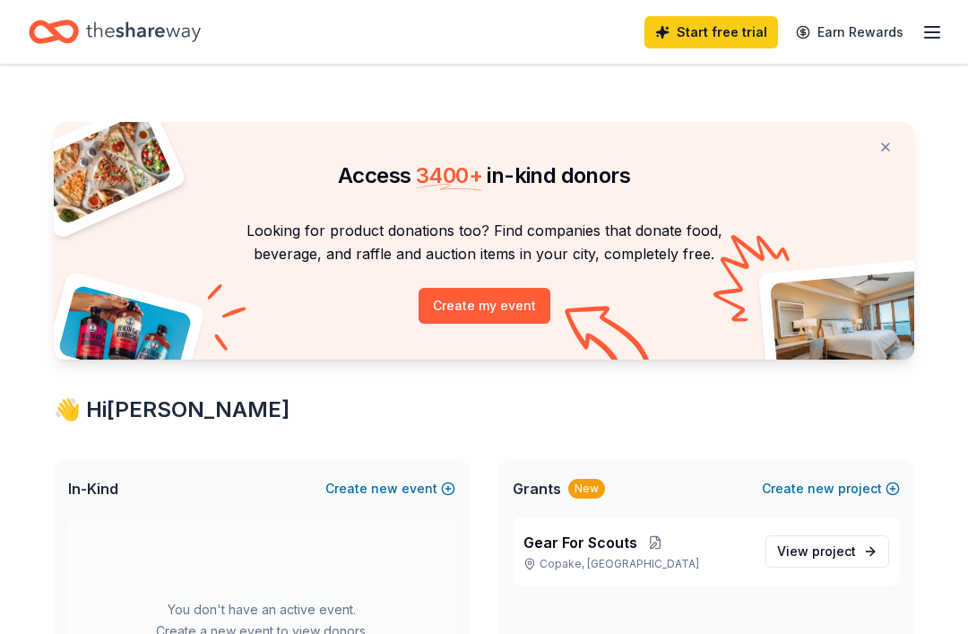
click at [931, 32] on line "button" at bounding box center [932, 32] width 14 height 0
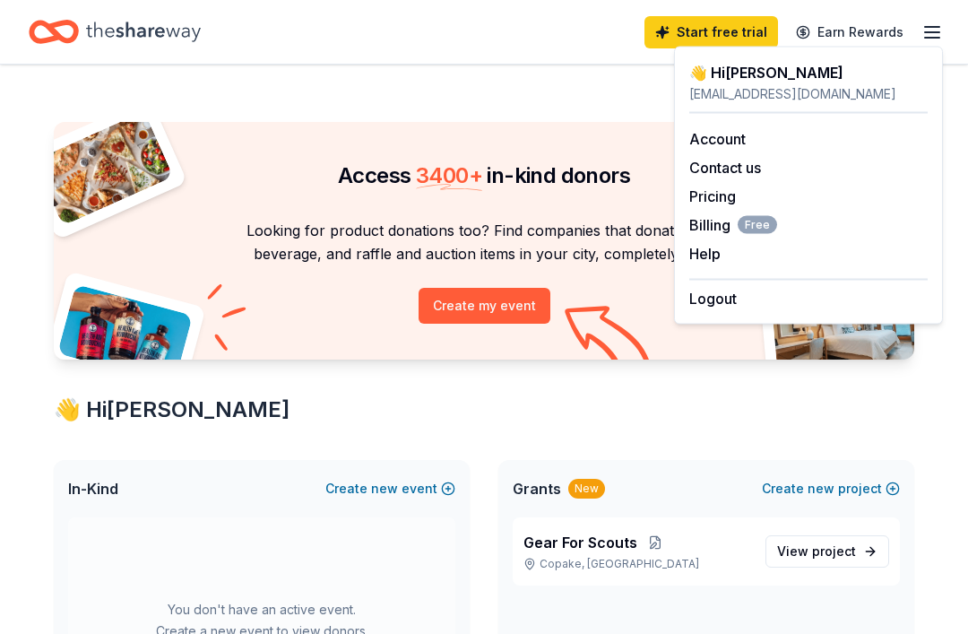
click at [732, 133] on link "Account" at bounding box center [717, 139] width 56 height 18
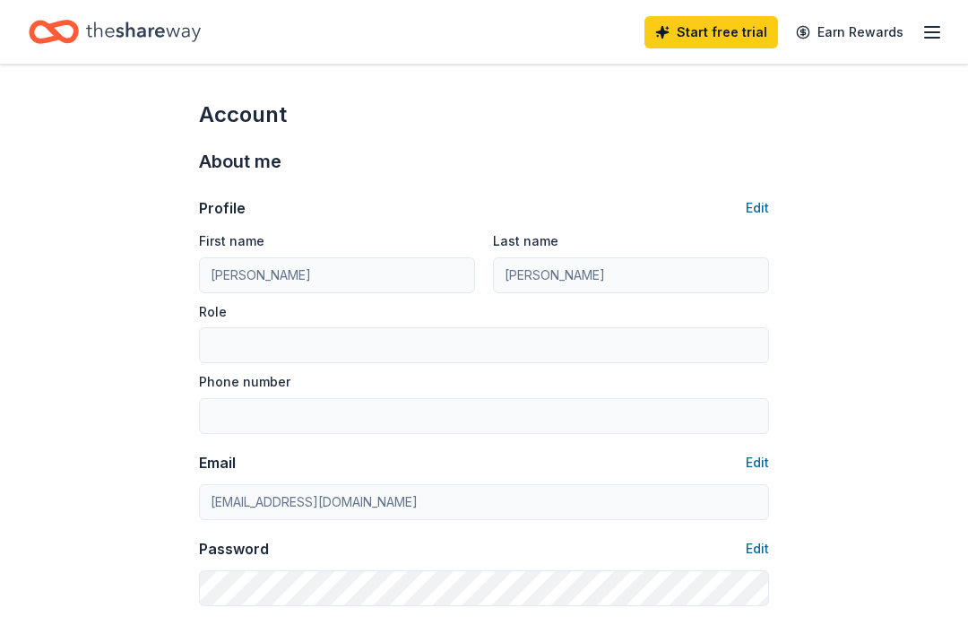
click at [936, 39] on icon "button" at bounding box center [933, 33] width 22 height 22
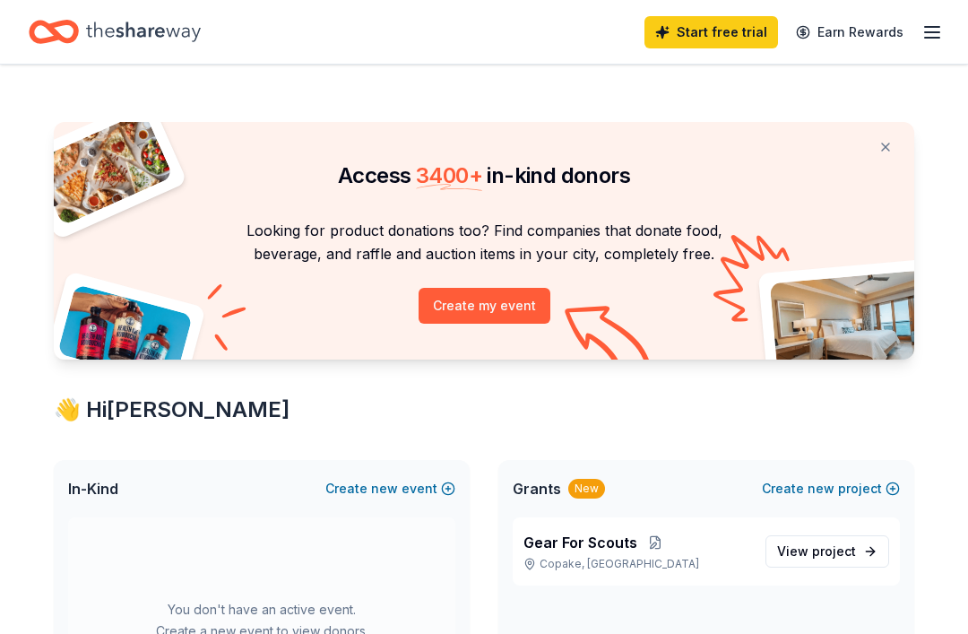
click at [935, 42] on icon "button" at bounding box center [933, 33] width 22 height 22
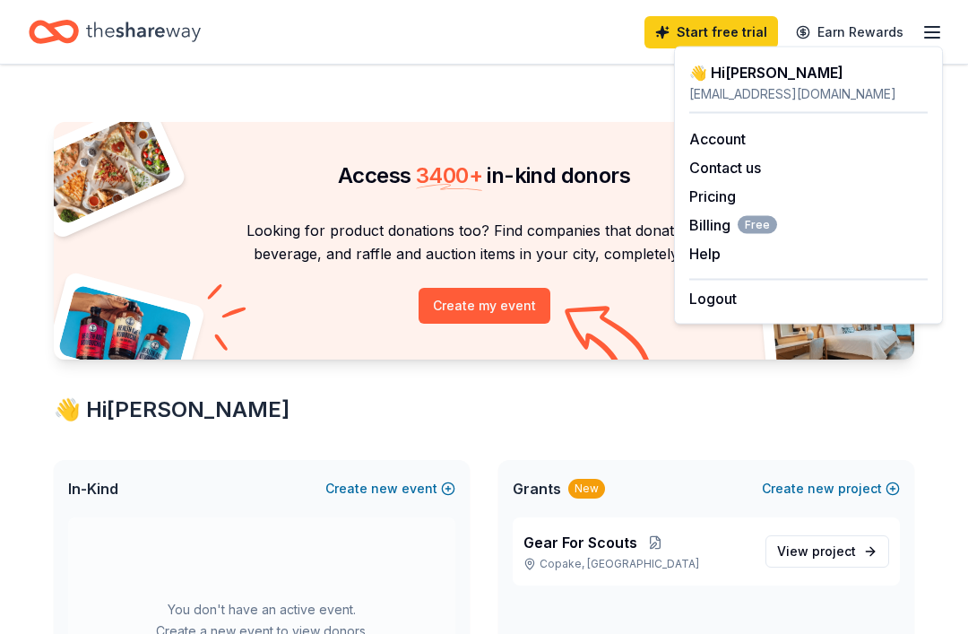
click at [939, 34] on icon "button" at bounding box center [933, 33] width 22 height 22
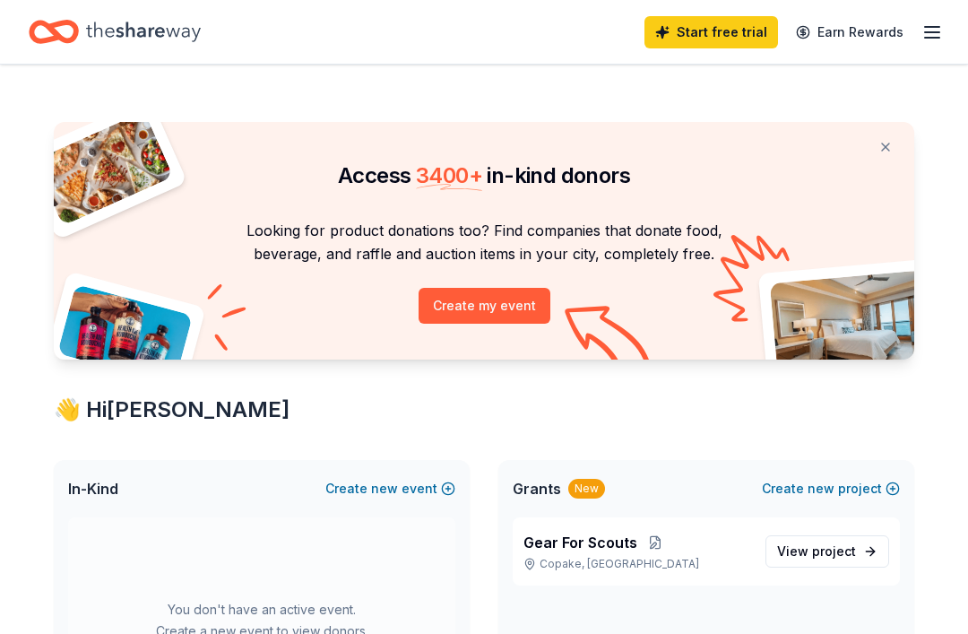
click at [940, 23] on icon "button" at bounding box center [933, 33] width 22 height 22
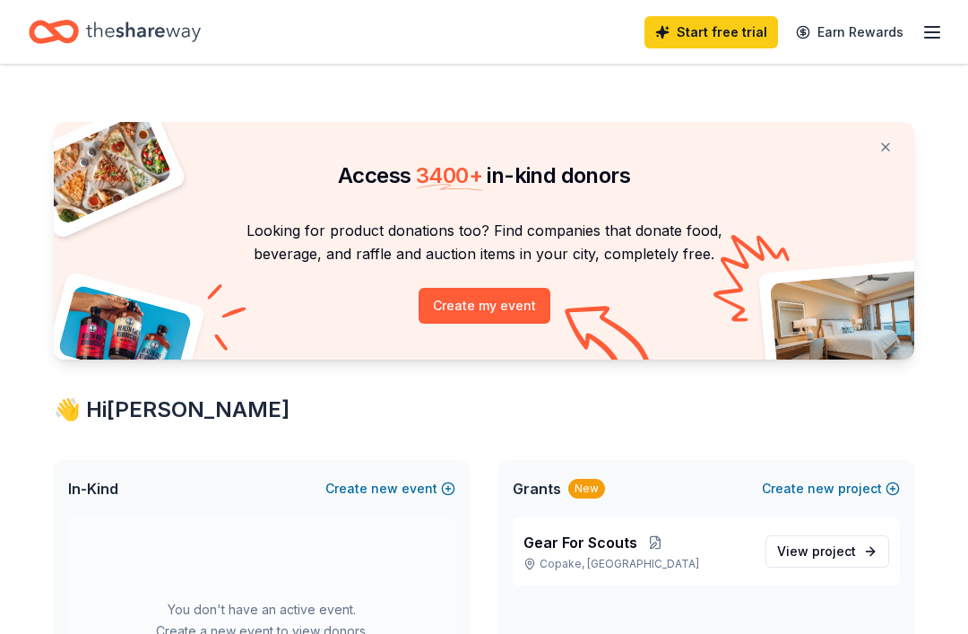
click at [104, 482] on span "In-Kind" at bounding box center [93, 489] width 50 height 22
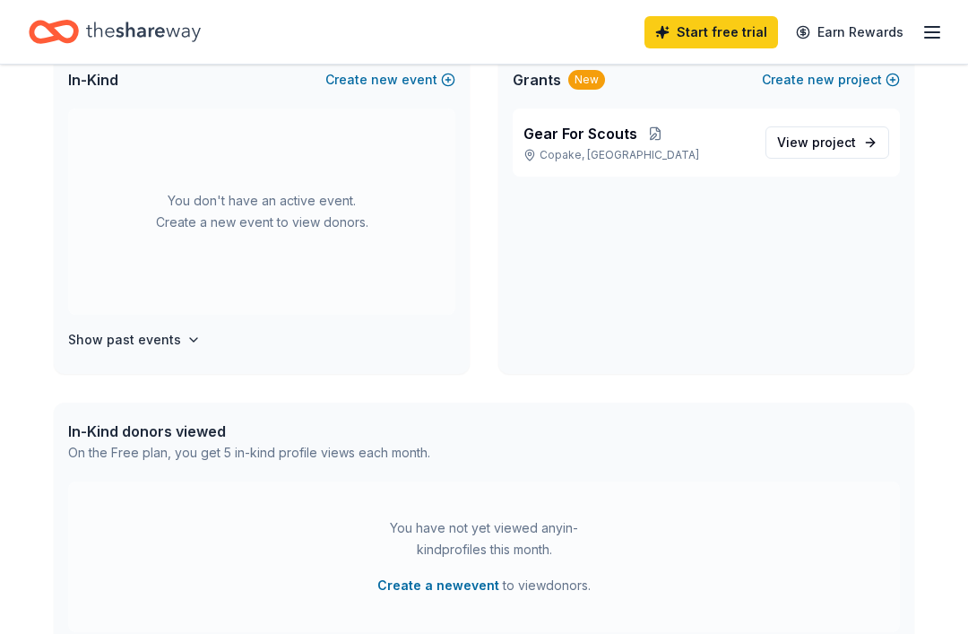
scroll to position [410, 0]
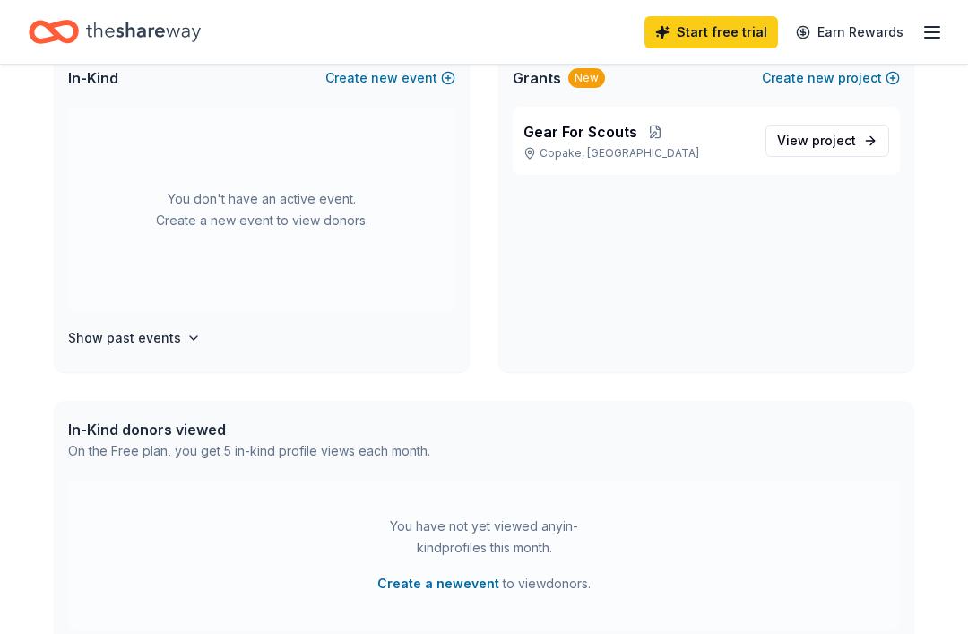
click at [174, 437] on div "In-Kind donors viewed" at bounding box center [249, 431] width 362 height 22
click at [195, 428] on div "In-Kind donors viewed" at bounding box center [249, 431] width 362 height 22
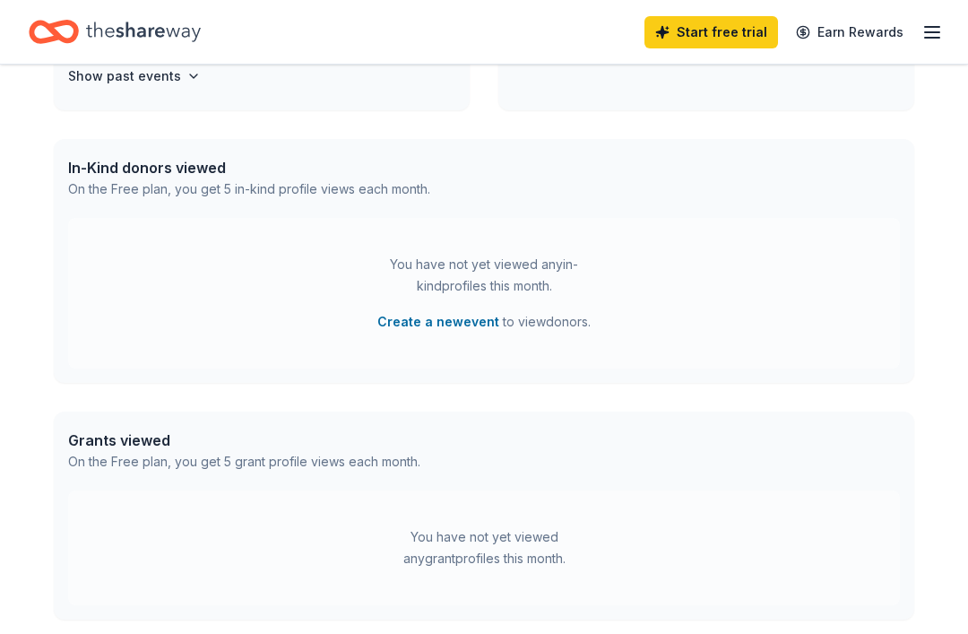
scroll to position [274, 0]
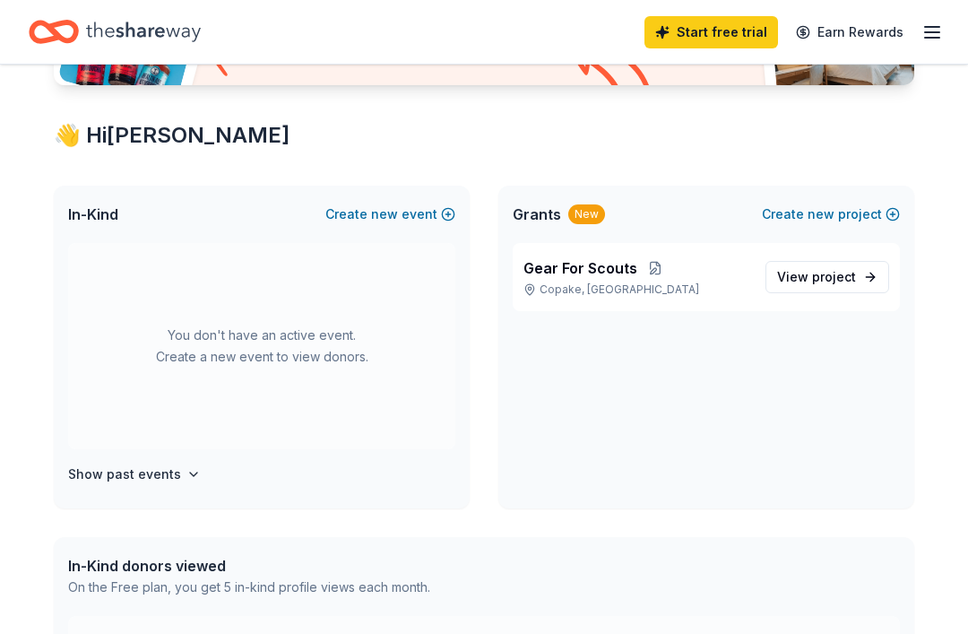
click at [85, 232] on div "In-Kind Create new event" at bounding box center [262, 214] width 416 height 57
